Goal: Transaction & Acquisition: Purchase product/service

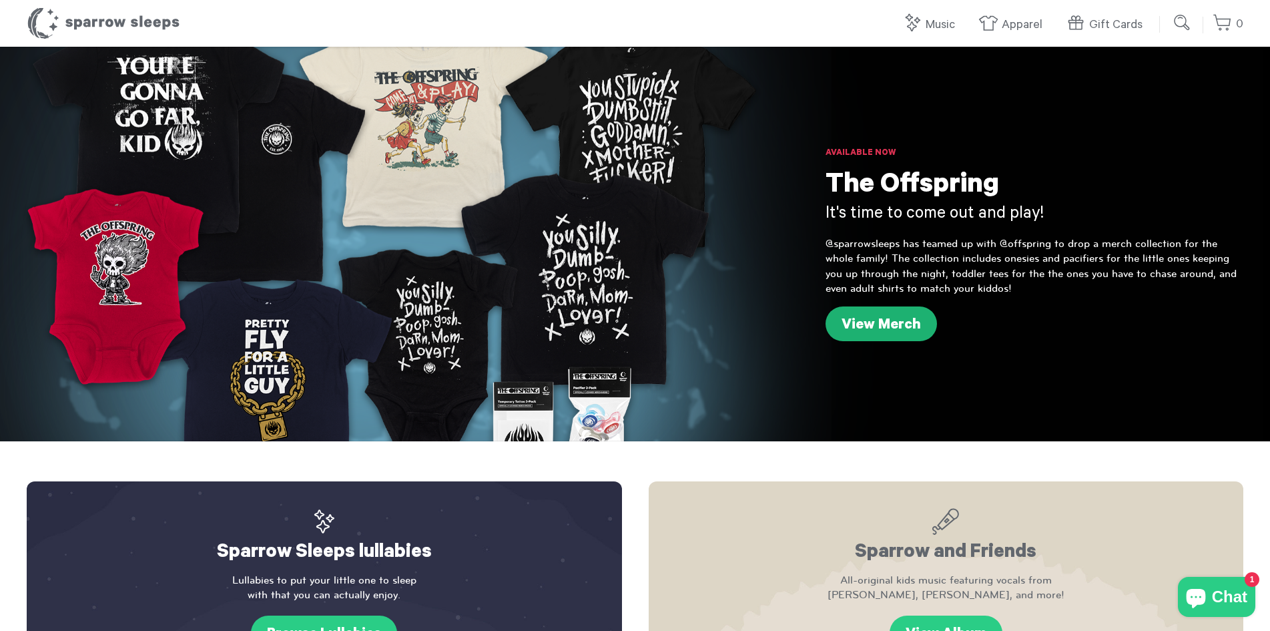
click at [864, 324] on link "View Merch" at bounding box center [881, 323] width 111 height 35
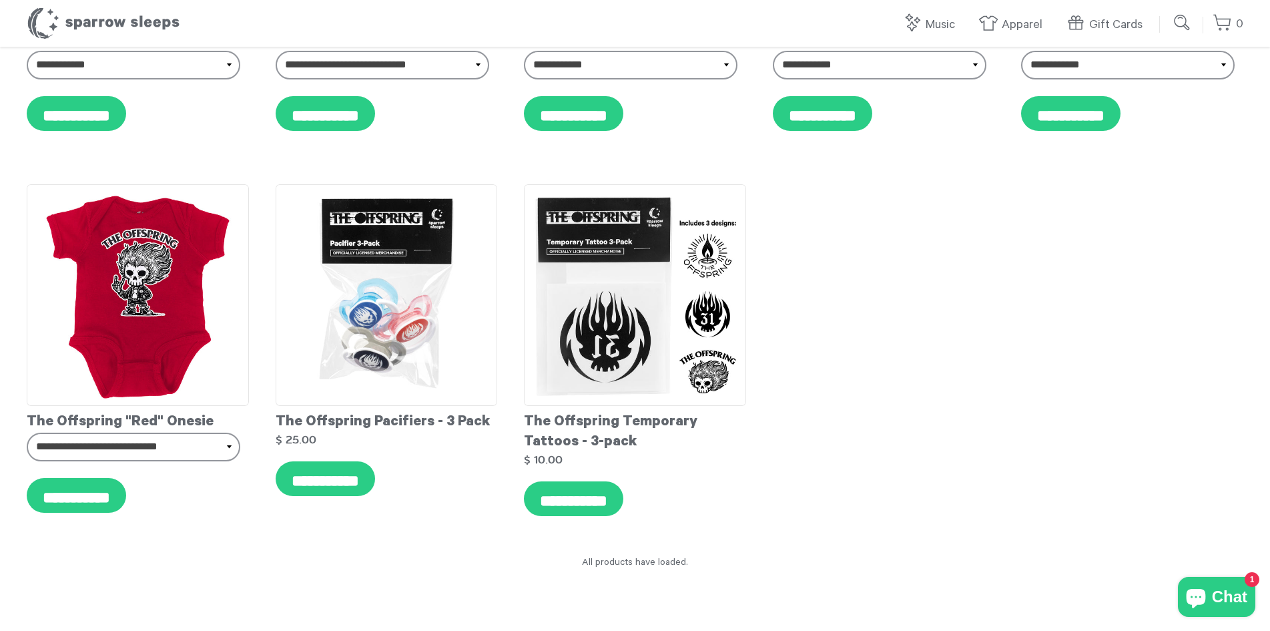
scroll to position [1456, 0]
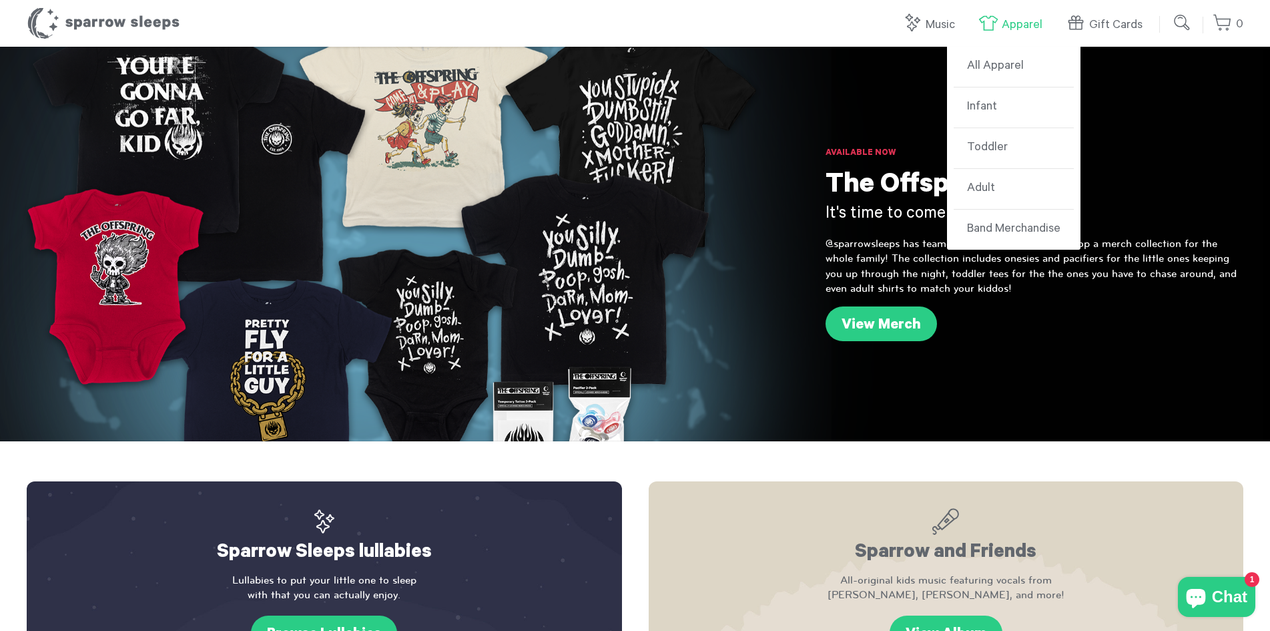
click at [1047, 19] on link "Apparel" at bounding box center [1013, 25] width 71 height 29
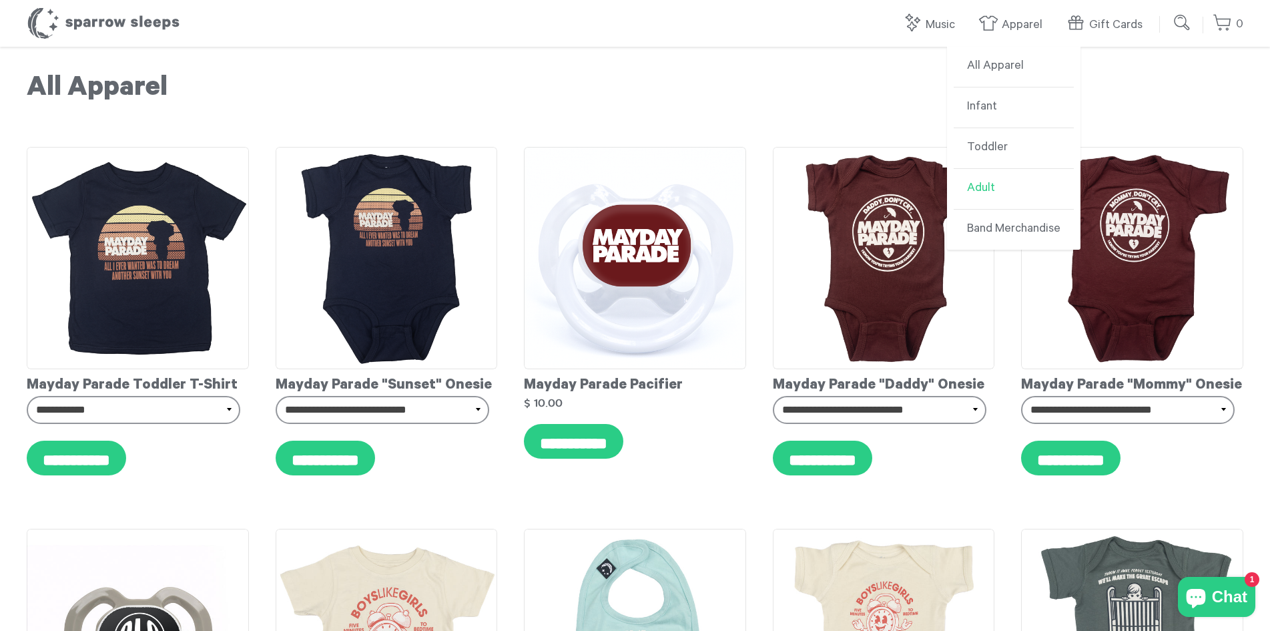
click at [983, 188] on link "Adult" at bounding box center [1014, 189] width 120 height 41
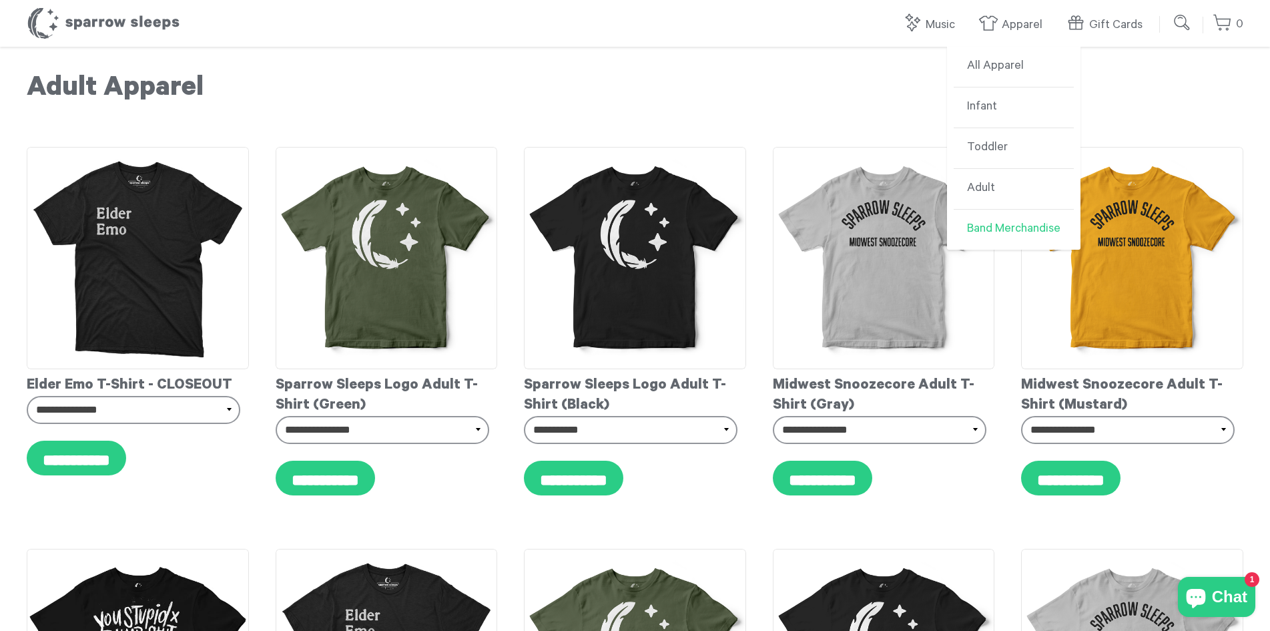
click at [1001, 229] on link "Band Merchandise" at bounding box center [1014, 230] width 120 height 40
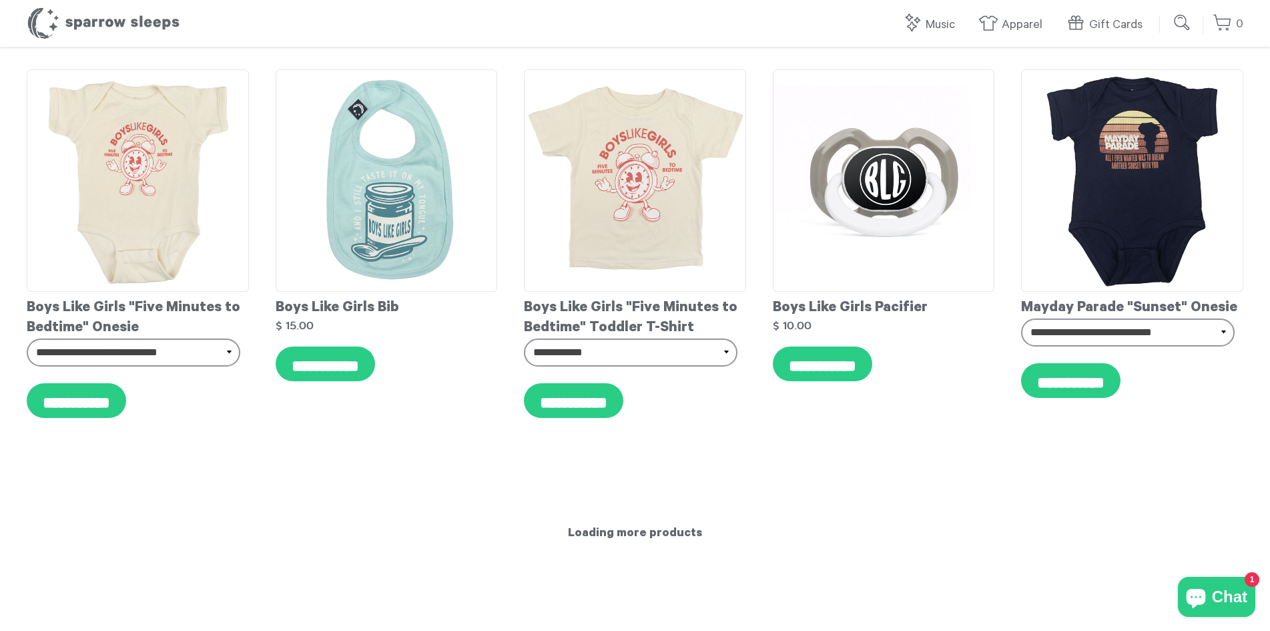
scroll to position [6808, 0]
